Goal: Information Seeking & Learning: Learn about a topic

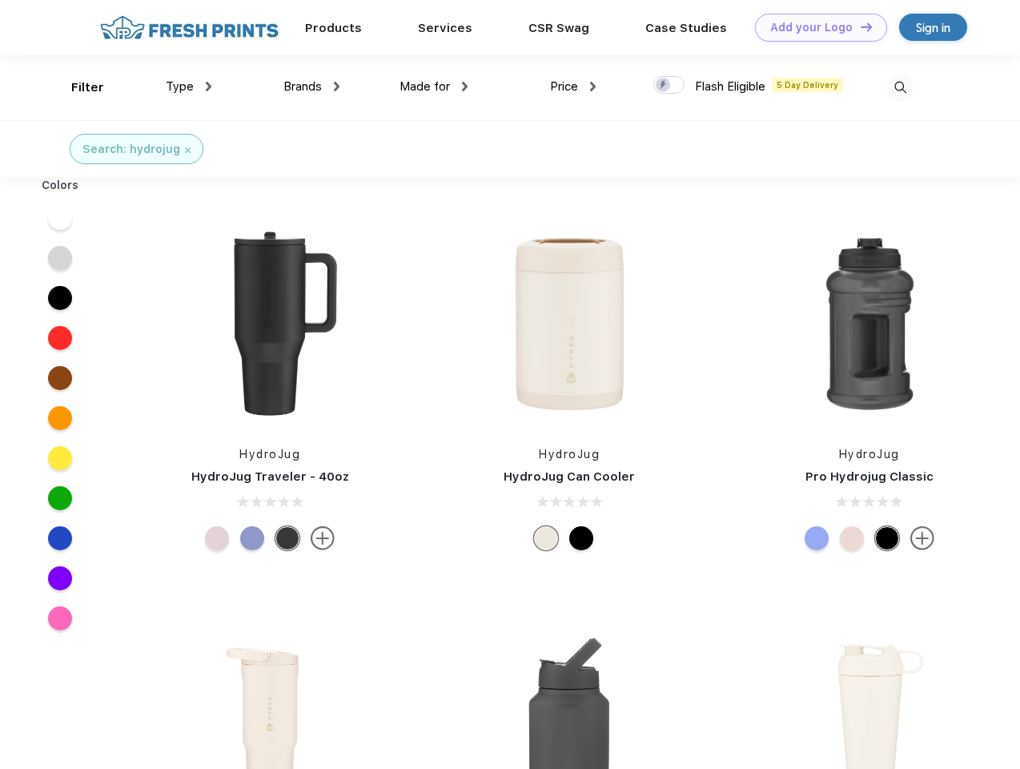
scroll to position [1, 0]
click at [815, 27] on link "Add your Logo Design Tool" at bounding box center [821, 28] width 132 height 28
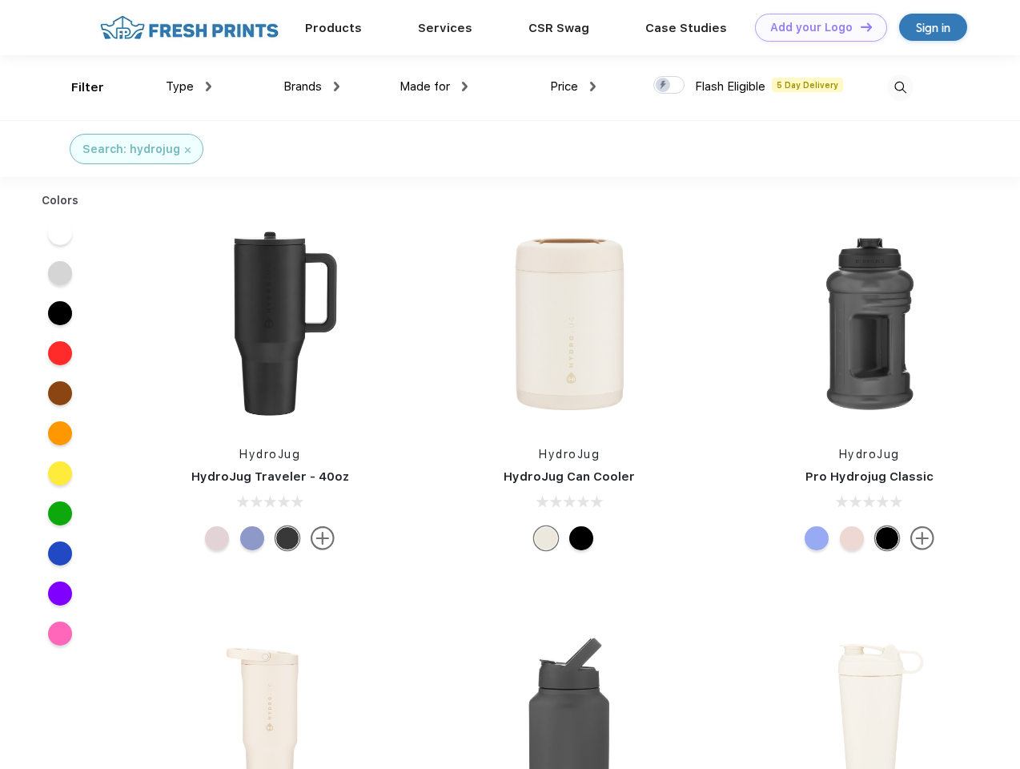
click at [0, 0] on div "Design Tool" at bounding box center [0, 0] width 0 height 0
click at [859, 26] on link "Add your Logo Design Tool" at bounding box center [821, 28] width 132 height 28
click at [77, 87] on div "Filter" at bounding box center [87, 87] width 33 height 18
click at [189, 86] on span "Type" at bounding box center [180, 86] width 28 height 14
click at [311, 86] on span "Brands" at bounding box center [302, 86] width 38 height 14
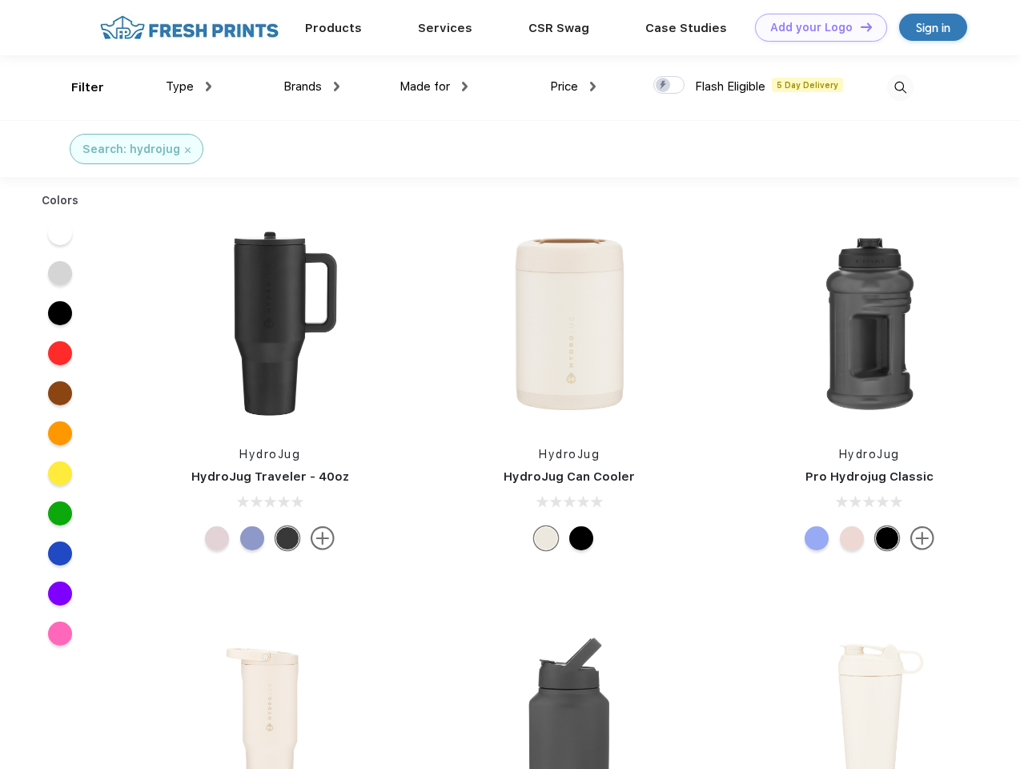
click at [434, 86] on span "Made for" at bounding box center [425, 86] width 50 height 14
click at [573, 86] on span "Price" at bounding box center [564, 86] width 28 height 14
click at [669, 86] on div at bounding box center [668, 85] width 31 height 18
click at [664, 86] on input "checkbox" at bounding box center [658, 80] width 10 height 10
click at [900, 87] on img at bounding box center [900, 87] width 26 height 26
